Goal: Navigation & Orientation: Find specific page/section

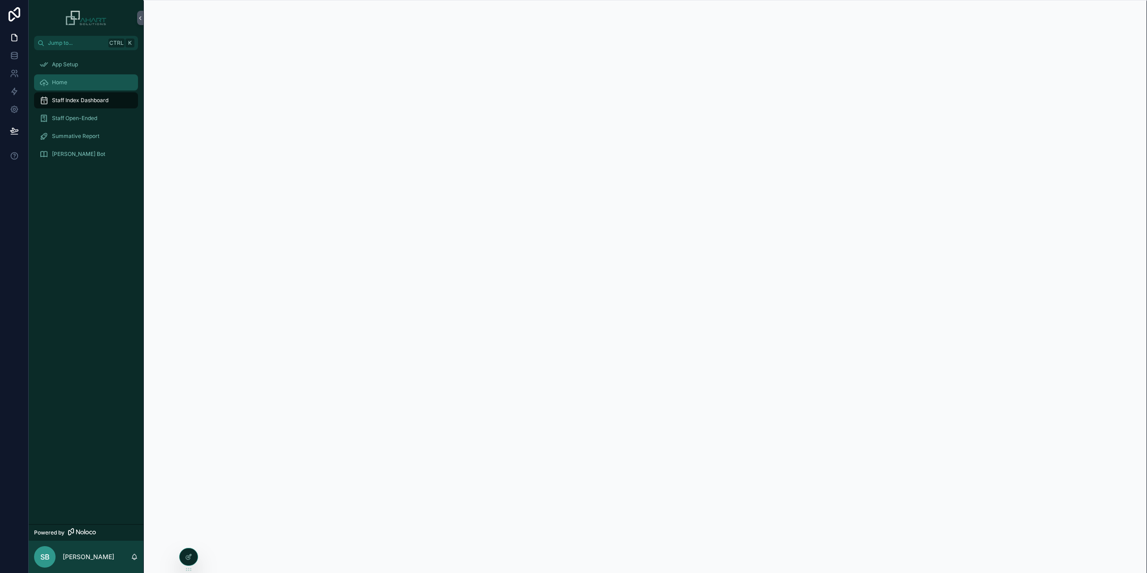
click at [63, 82] on span "Home" at bounding box center [59, 82] width 15 height 7
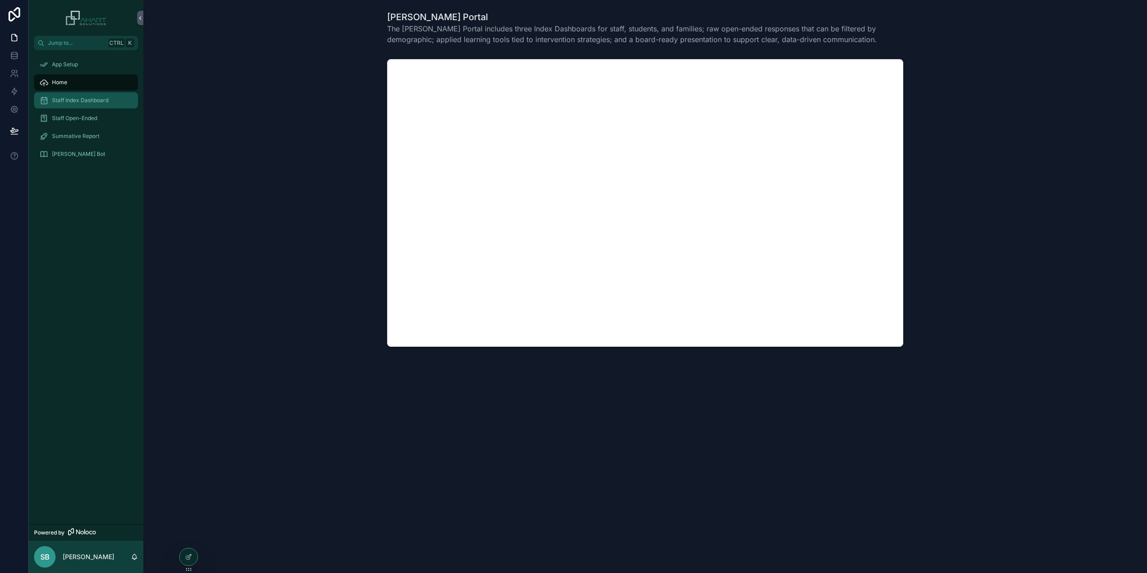
click at [75, 100] on span "Staff Index Dashboard" at bounding box center [80, 100] width 56 height 7
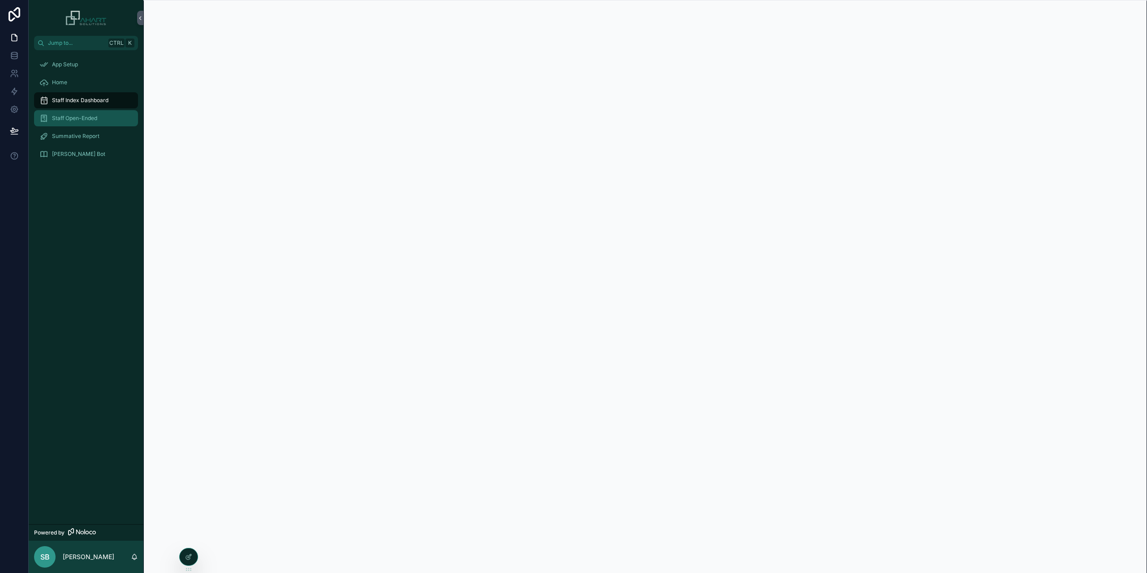
click at [90, 118] on span "Staff Open-Ended" at bounding box center [74, 118] width 45 height 7
click at [85, 138] on span "Summative Report" at bounding box center [75, 136] width 47 height 7
click at [75, 156] on span "[PERSON_NAME] Bot" at bounding box center [78, 154] width 53 height 7
